Goal: Find specific page/section: Find specific page/section

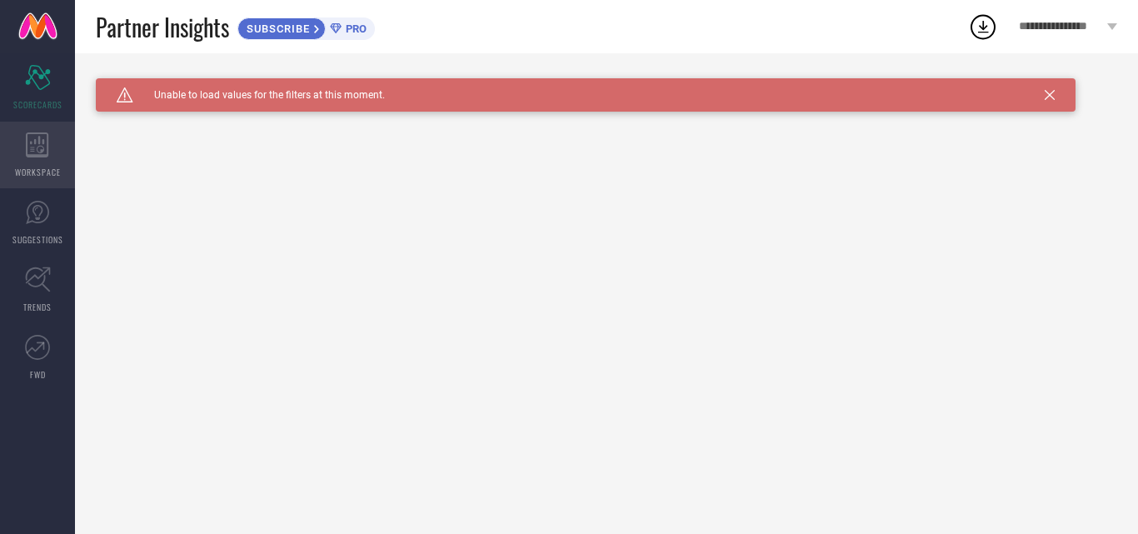
click at [45, 166] on span "WORKSPACE" at bounding box center [38, 172] width 46 height 13
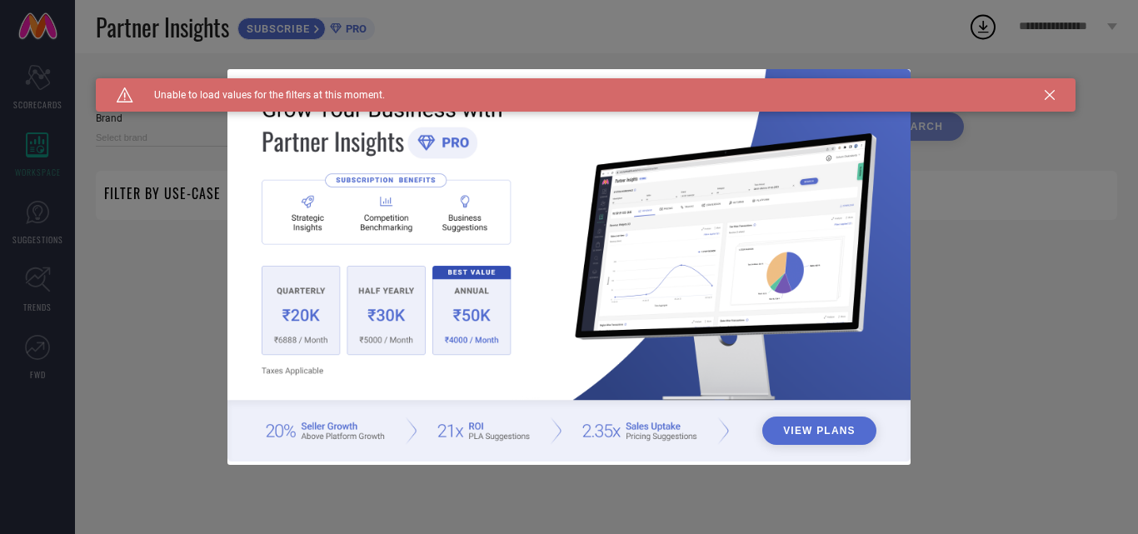
type input "1 STOP FASHION"
type input "All"
